Goal: Transaction & Acquisition: Purchase product/service

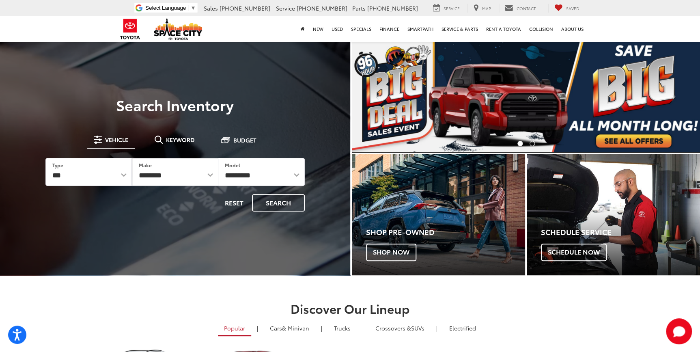
click at [524, 86] on img "carousel slide number 1 of 2" at bounding box center [526, 97] width 349 height 112
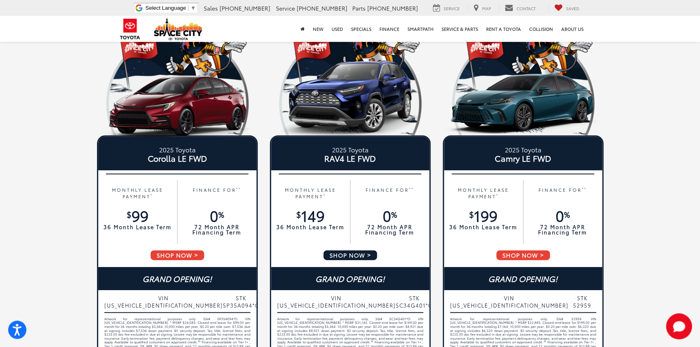
scroll to position [73, 0]
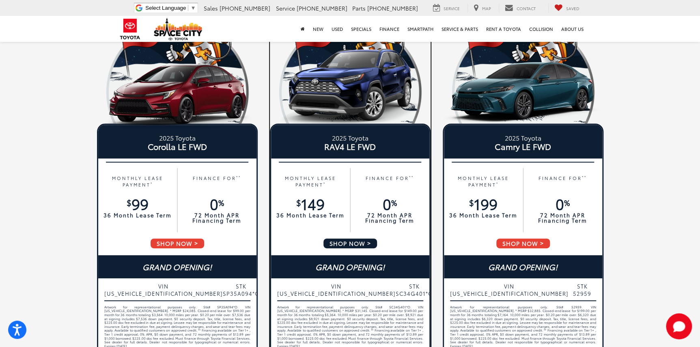
click at [389, 216] on p "72 Month APR Financing Term" at bounding box center [389, 217] width 71 height 11
